Goal: Find contact information: Find contact information

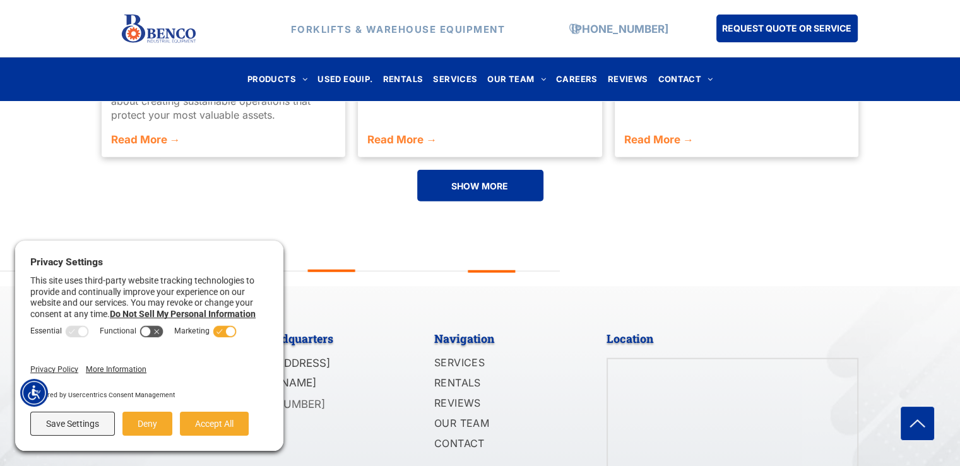
scroll to position [3137, 0]
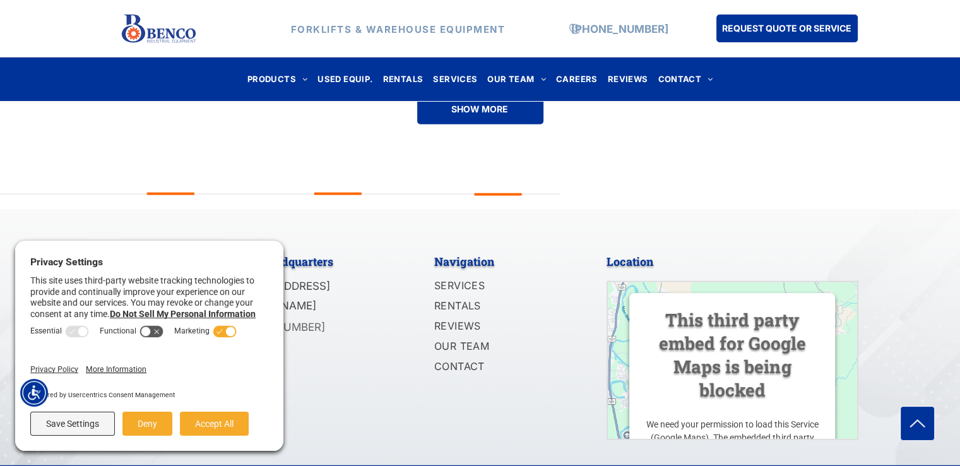
click at [53, 219] on div "Main Headquarters [STREET_ADDRESS][PERSON_NAME] [PHONE_NUMBER] Navigation SERVI…" at bounding box center [480, 338] width 960 height 256
click at [201, 422] on button "Accept All" at bounding box center [214, 423] width 69 height 24
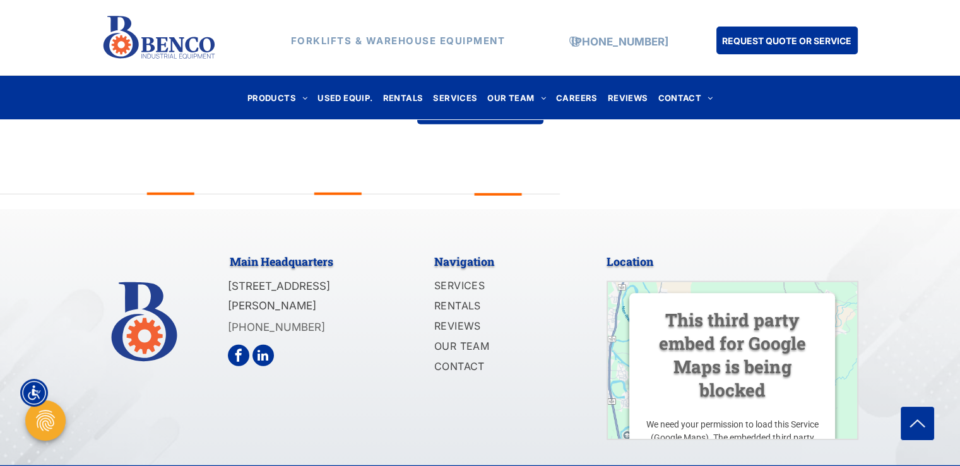
drag, startPoint x: 326, startPoint y: 271, endPoint x: 351, endPoint y: 269, distance: 25.3
click at [330, 280] on span "[STREET_ADDRESS][PERSON_NAME]" at bounding box center [279, 296] width 102 height 32
drag, startPoint x: 375, startPoint y: 275, endPoint x: 322, endPoint y: 276, distance: 52.4
click at [322, 280] on span "[STREET_ADDRESS][PERSON_NAME]" at bounding box center [279, 296] width 102 height 32
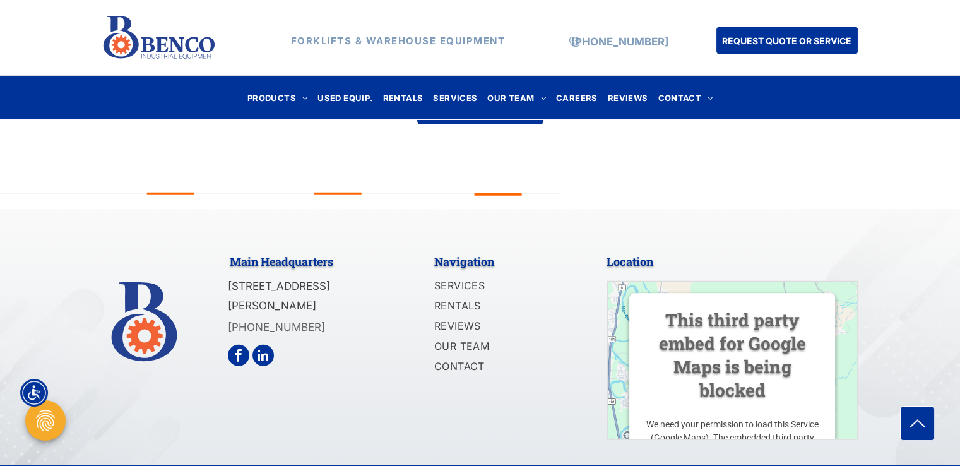
click at [321, 280] on span "[STREET_ADDRESS][PERSON_NAME]" at bounding box center [279, 296] width 102 height 32
drag, startPoint x: 324, startPoint y: 271, endPoint x: 337, endPoint y: 268, distance: 13.5
click at [330, 280] on span "[STREET_ADDRESS][PERSON_NAME]" at bounding box center [279, 296] width 102 height 32
drag, startPoint x: 374, startPoint y: 272, endPoint x: 328, endPoint y: 278, distance: 45.9
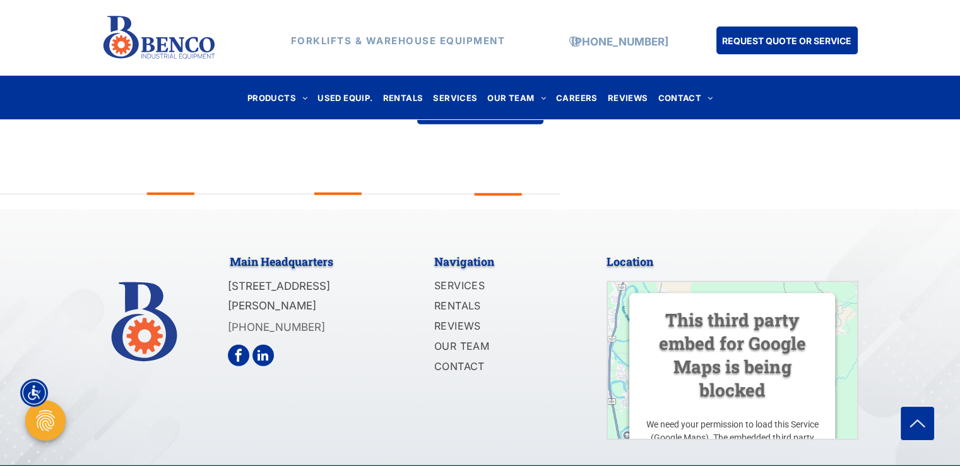
click at [328, 280] on span "[STREET_ADDRESS][PERSON_NAME]" at bounding box center [279, 296] width 102 height 32
click at [330, 280] on span "[STREET_ADDRESS][PERSON_NAME]" at bounding box center [279, 296] width 102 height 32
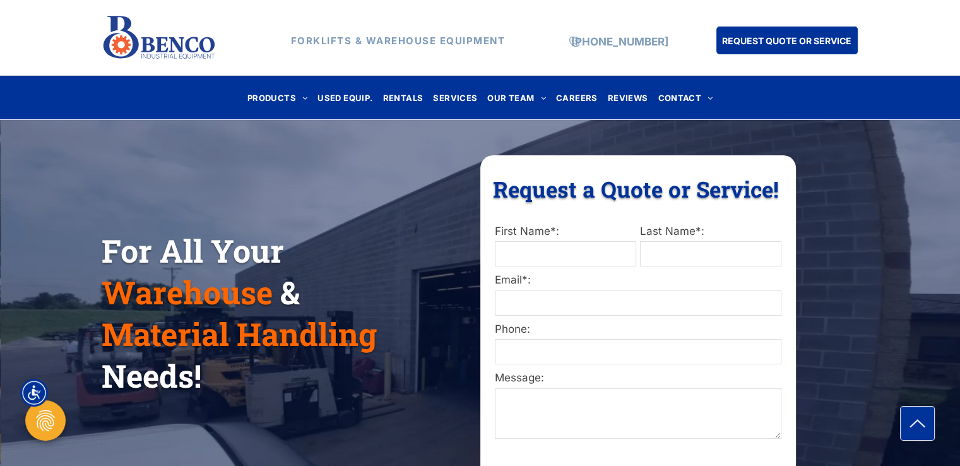
scroll to position [0, 0]
